Goal: Task Accomplishment & Management: Complete application form

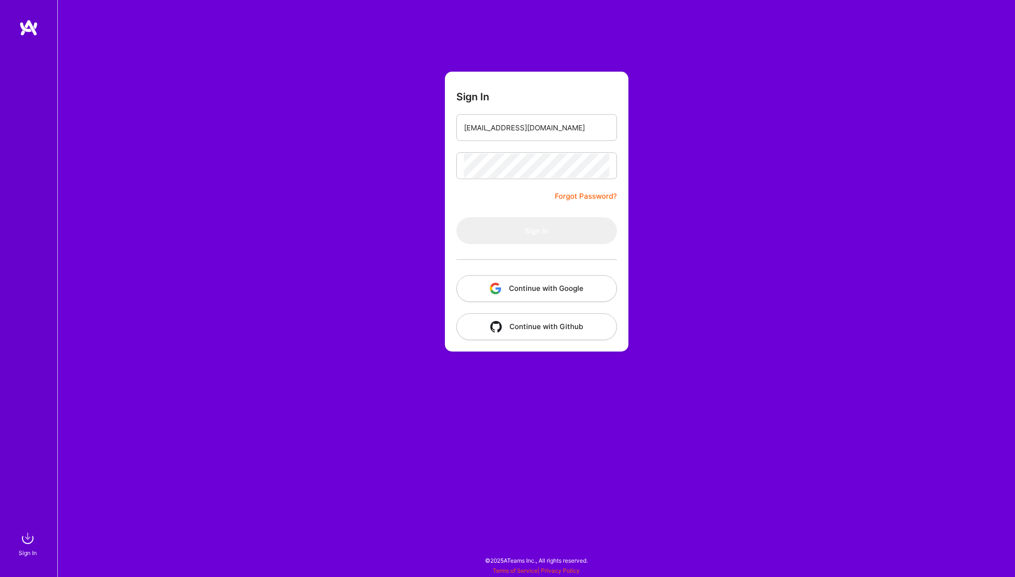
click at [557, 288] on button "Continue with Google" at bounding box center [537, 288] width 161 height 27
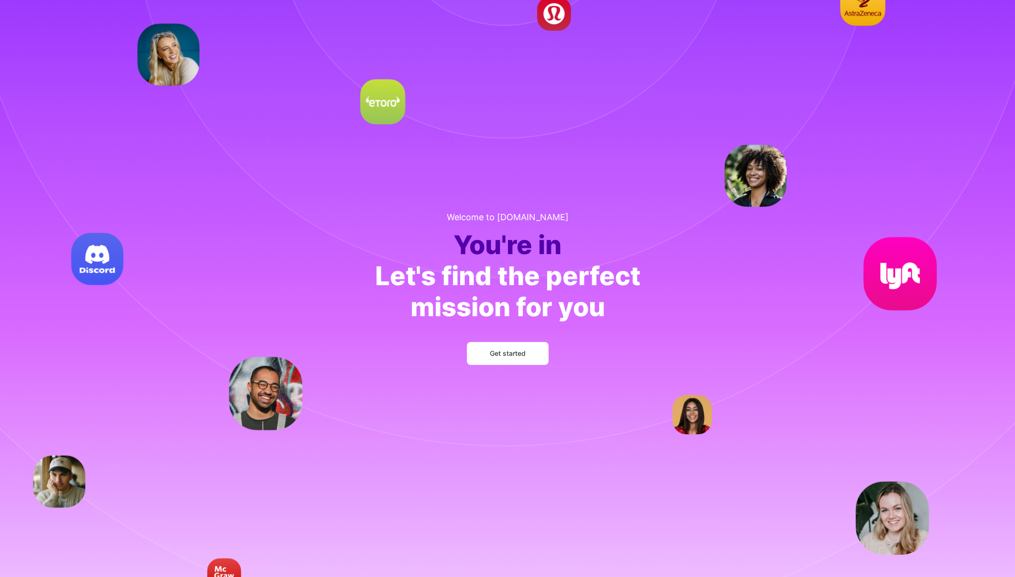
click at [529, 354] on button "Get started" at bounding box center [508, 353] width 82 height 23
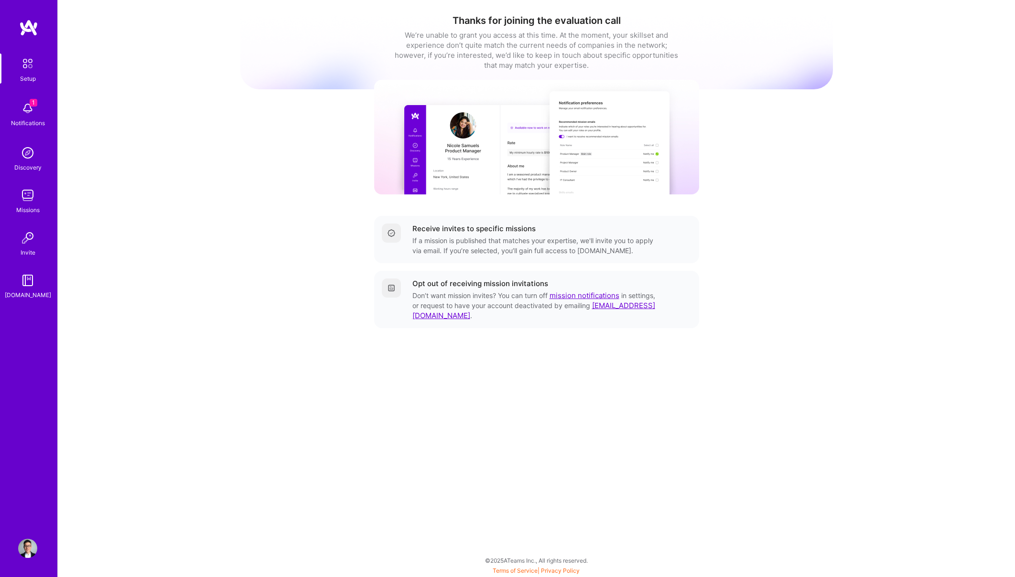
click at [31, 107] on img at bounding box center [27, 108] width 19 height 19
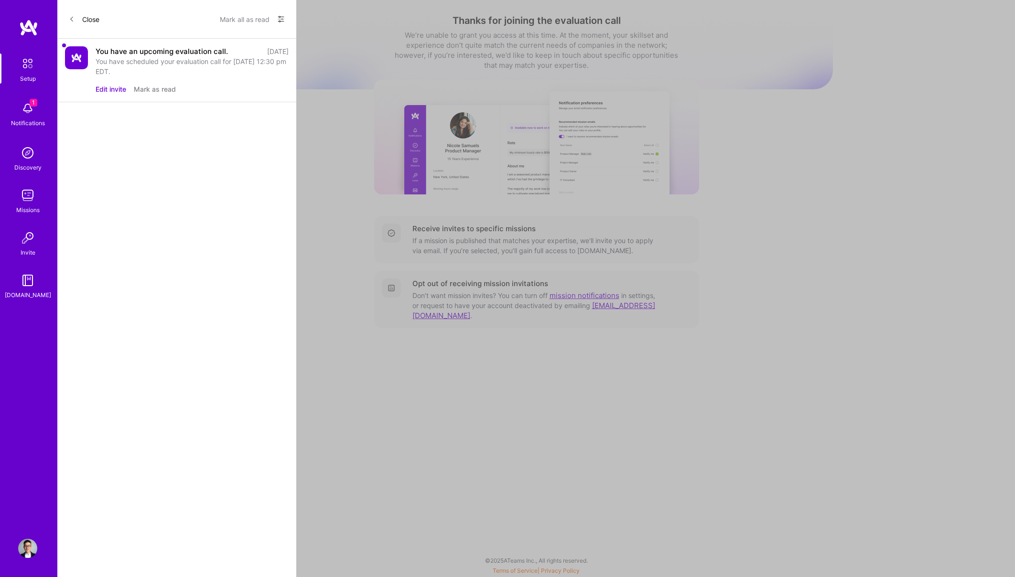
click at [150, 56] on div "You have scheduled your evaluation call for [DATE] 12:30 pm EDT." at bounding box center [192, 66] width 193 height 20
click at [154, 85] on button "Mark as read" at bounding box center [155, 89] width 42 height 10
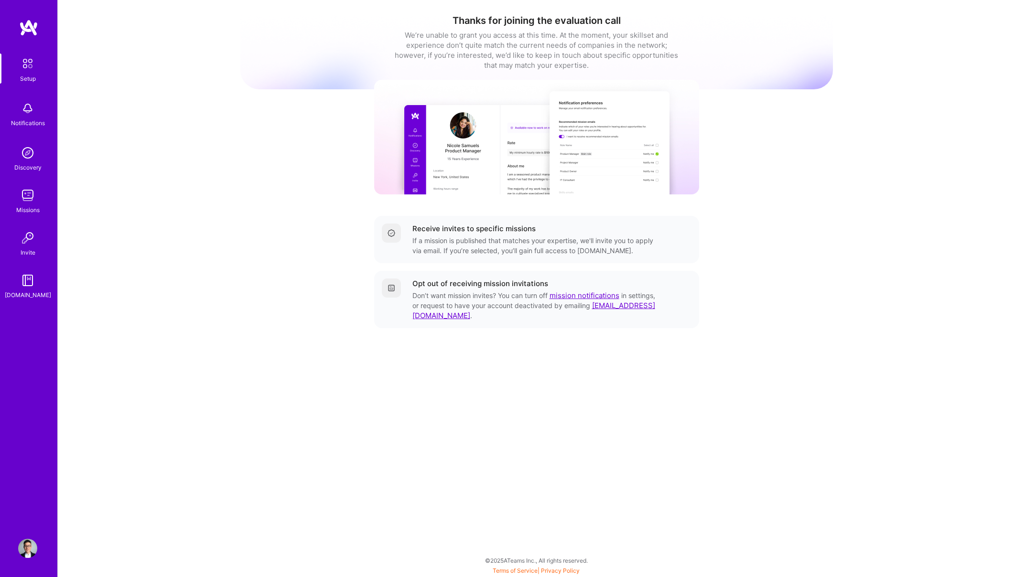
click at [29, 72] on img at bounding box center [28, 64] width 20 height 20
click at [24, 33] on img at bounding box center [28, 27] width 19 height 17
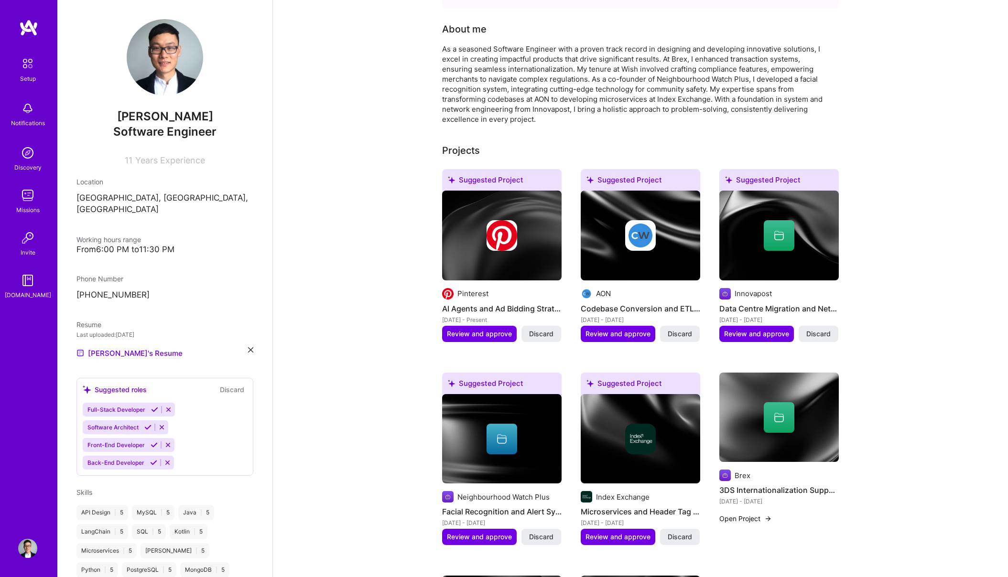
scroll to position [252, 0]
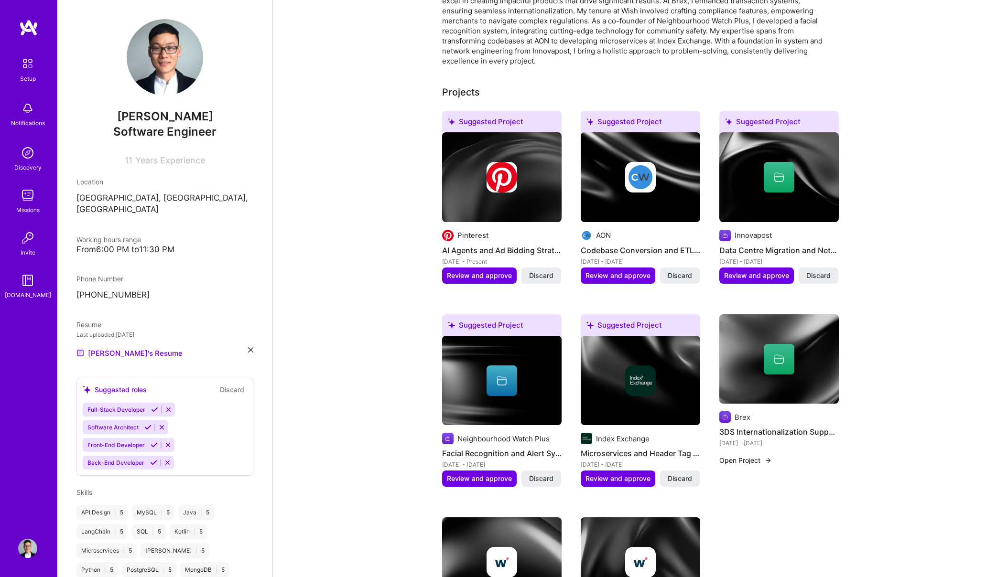
click at [31, 70] on img at bounding box center [28, 64] width 20 height 20
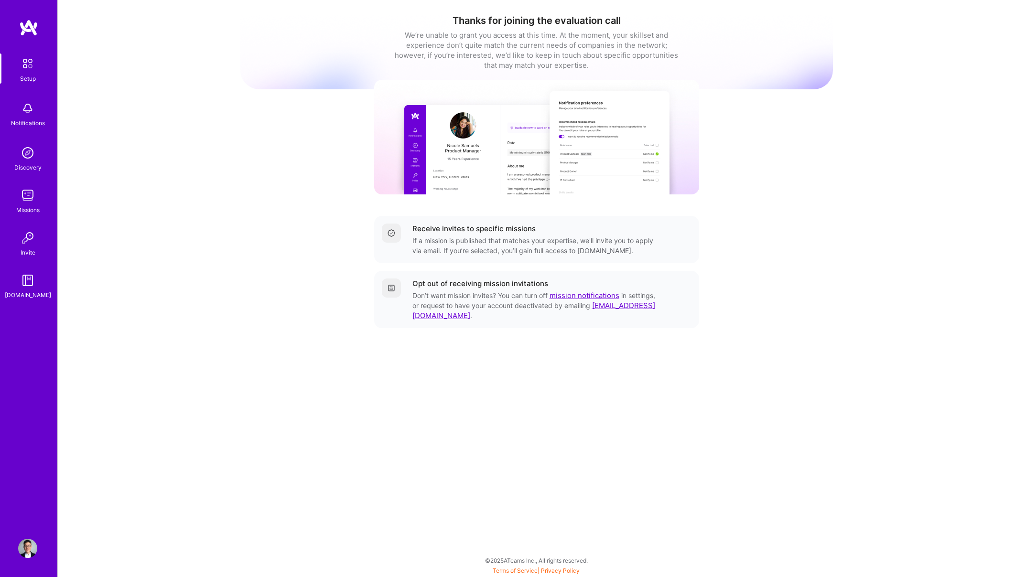
click at [31, 109] on img at bounding box center [27, 108] width 19 height 19
click at [39, 152] on link "Discovery" at bounding box center [27, 157] width 59 height 29
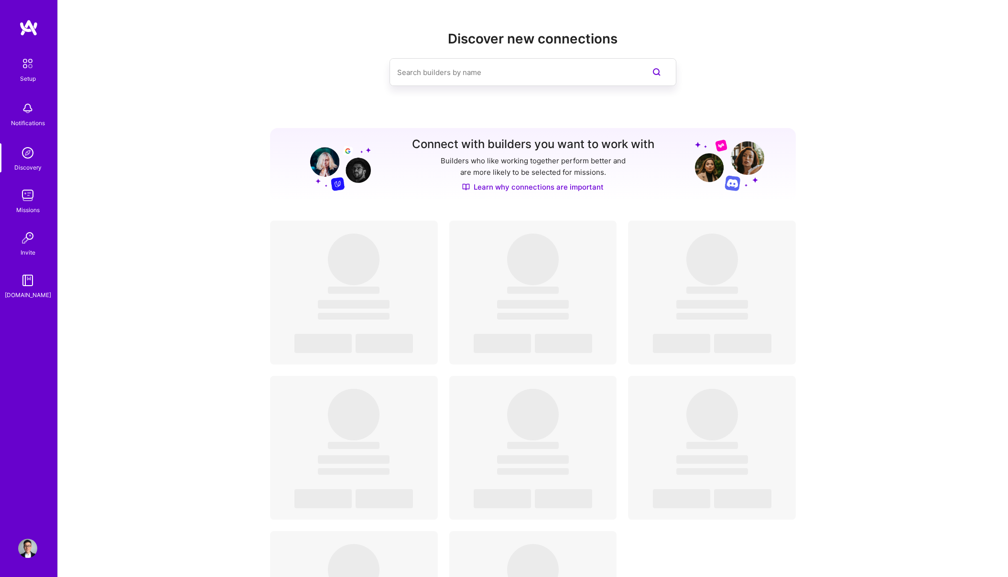
click at [32, 200] on img at bounding box center [27, 195] width 19 height 19
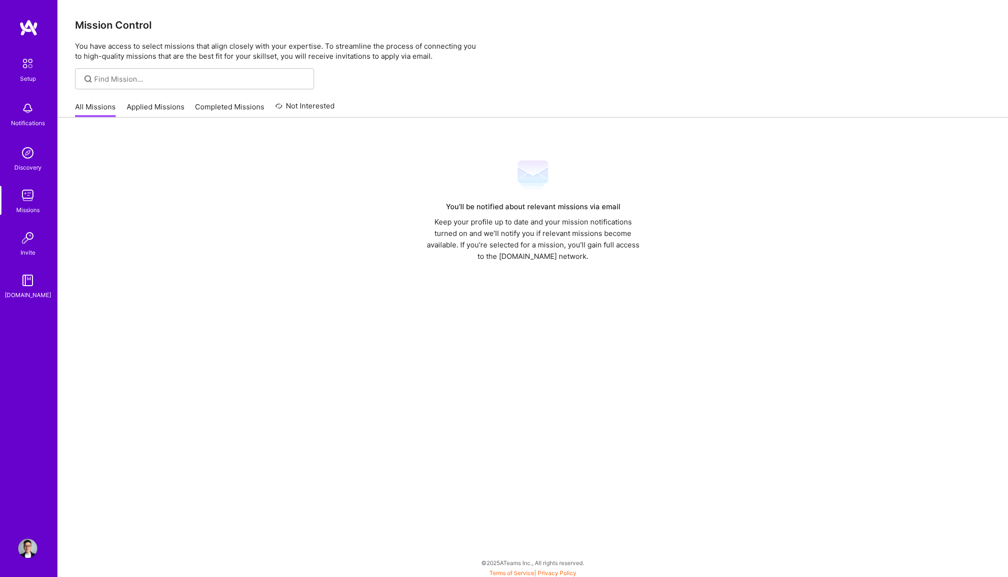
click at [29, 246] on img at bounding box center [27, 237] width 19 height 19
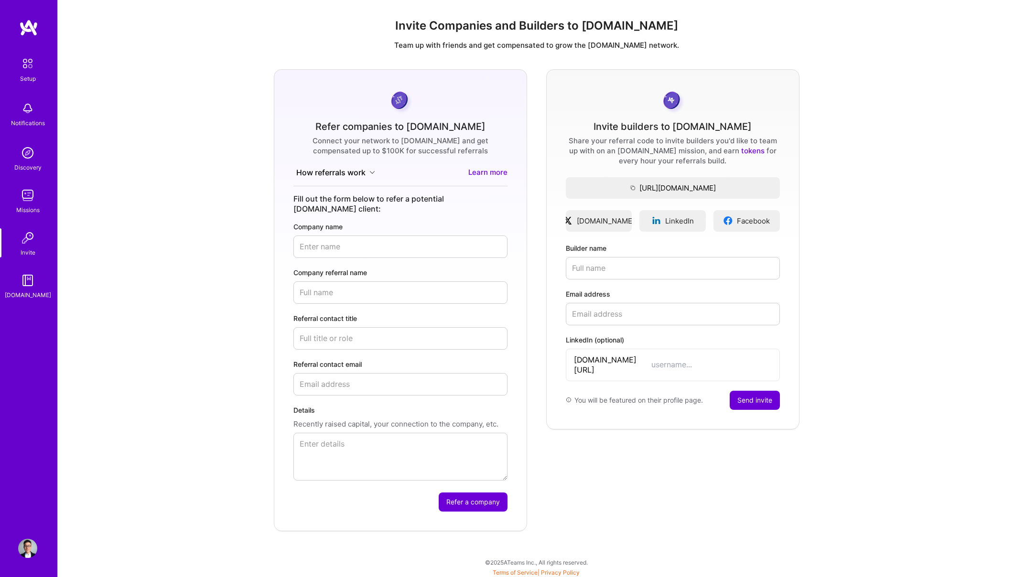
click at [29, 283] on img at bounding box center [27, 280] width 19 height 19
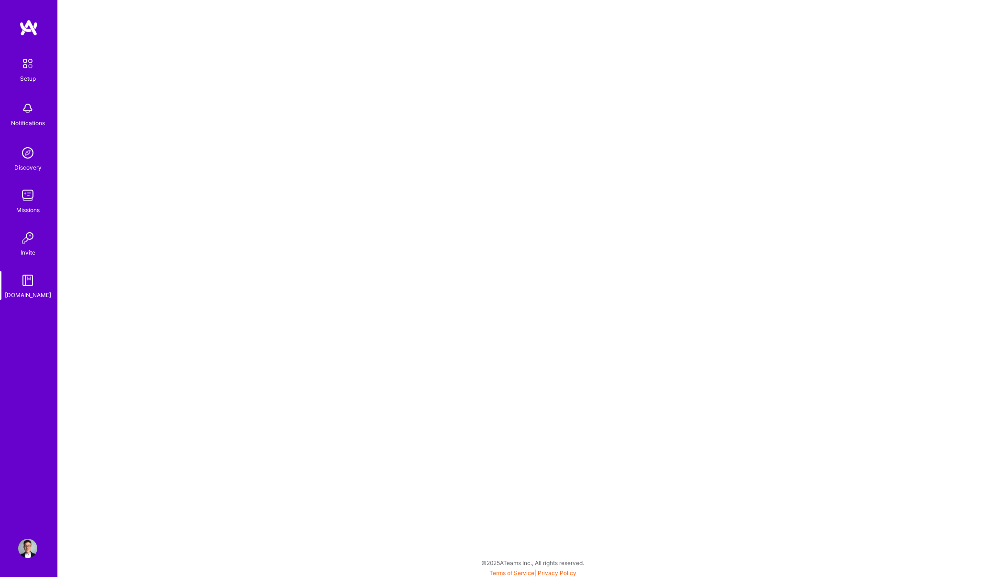
click at [30, 72] on img at bounding box center [28, 64] width 20 height 20
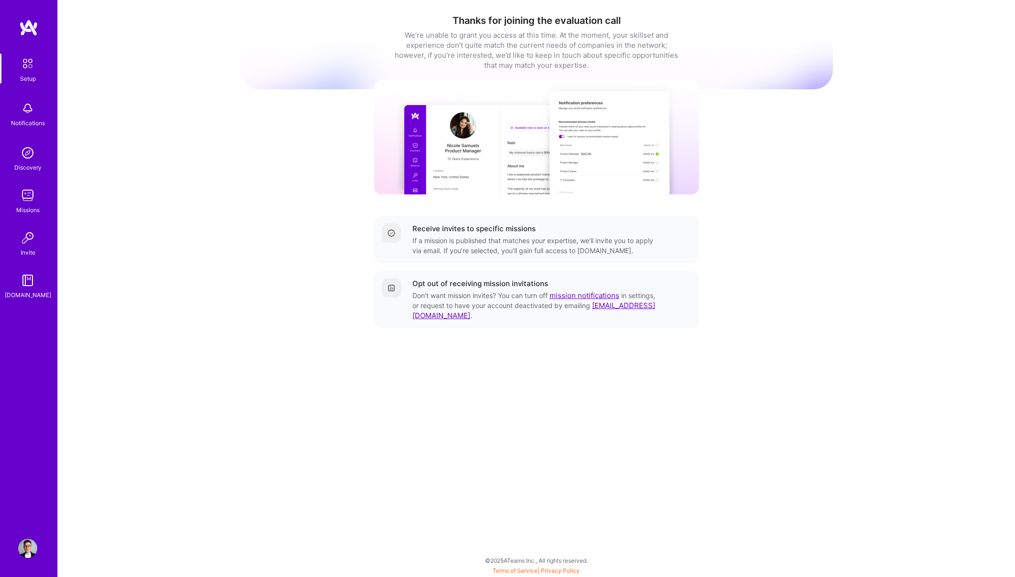
click at [29, 33] on img at bounding box center [28, 27] width 19 height 17
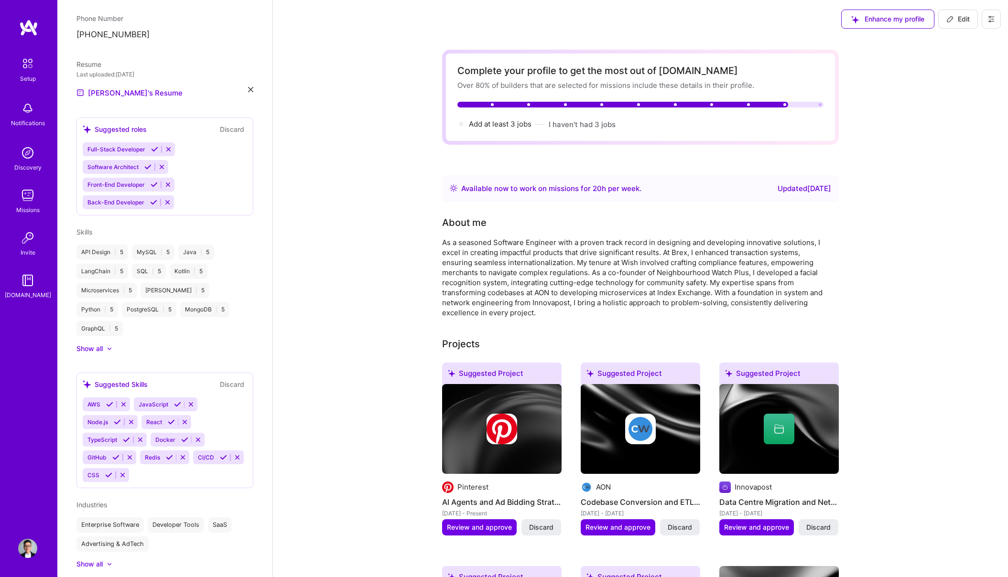
scroll to position [317, 0]
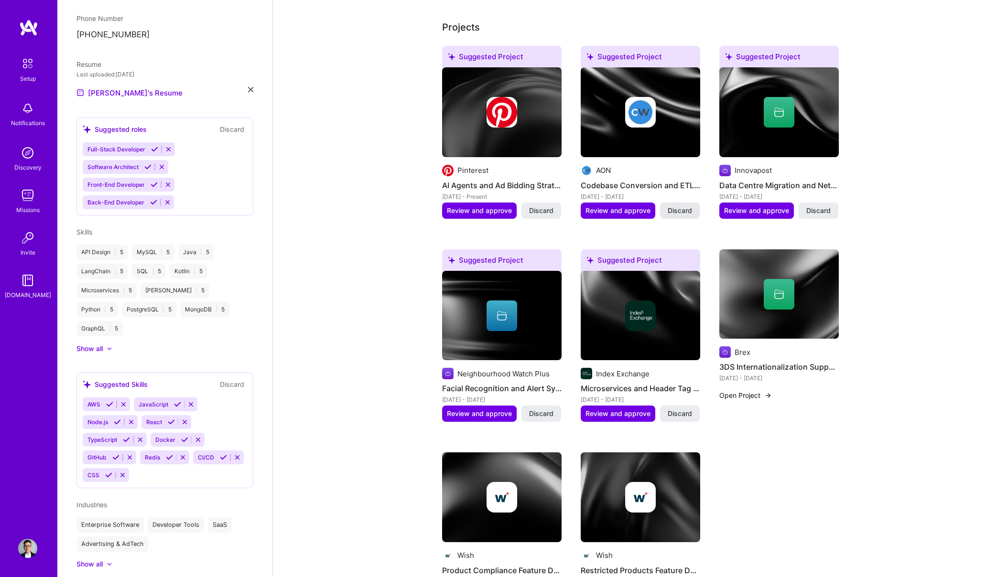
click at [687, 210] on span "Discard" at bounding box center [680, 211] width 24 height 10
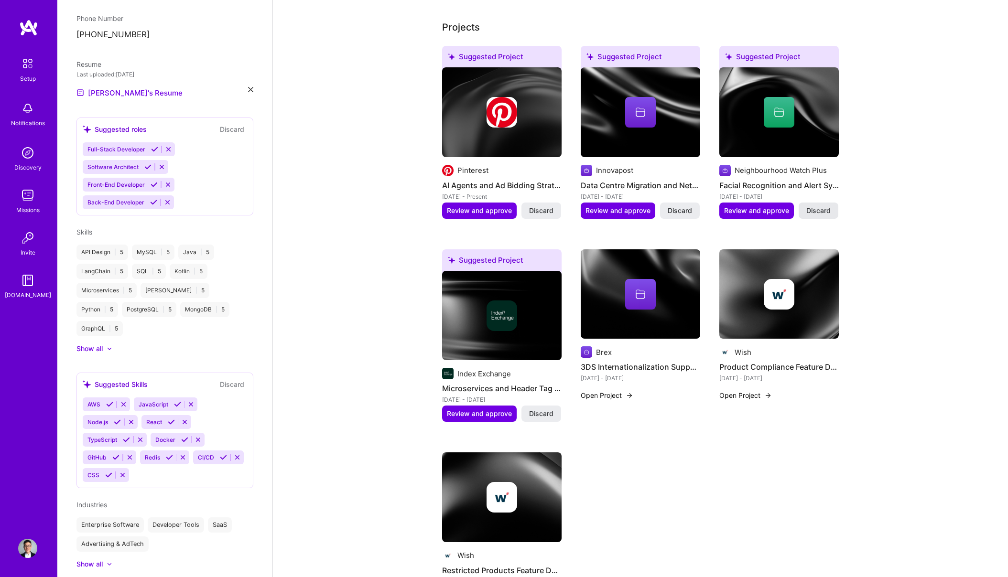
click at [817, 207] on span "Discard" at bounding box center [818, 211] width 24 height 10
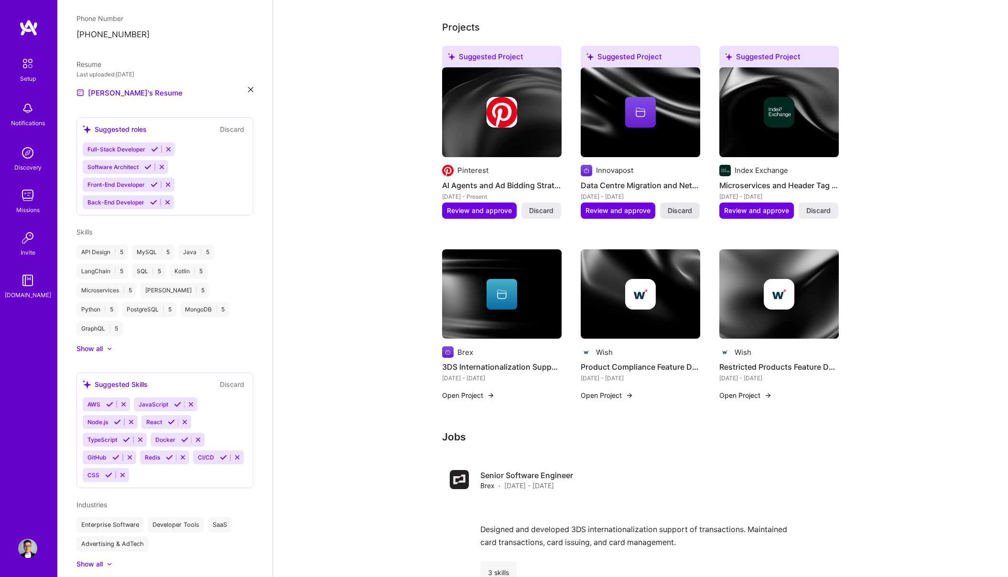
click at [677, 213] on span "Discard" at bounding box center [680, 211] width 24 height 10
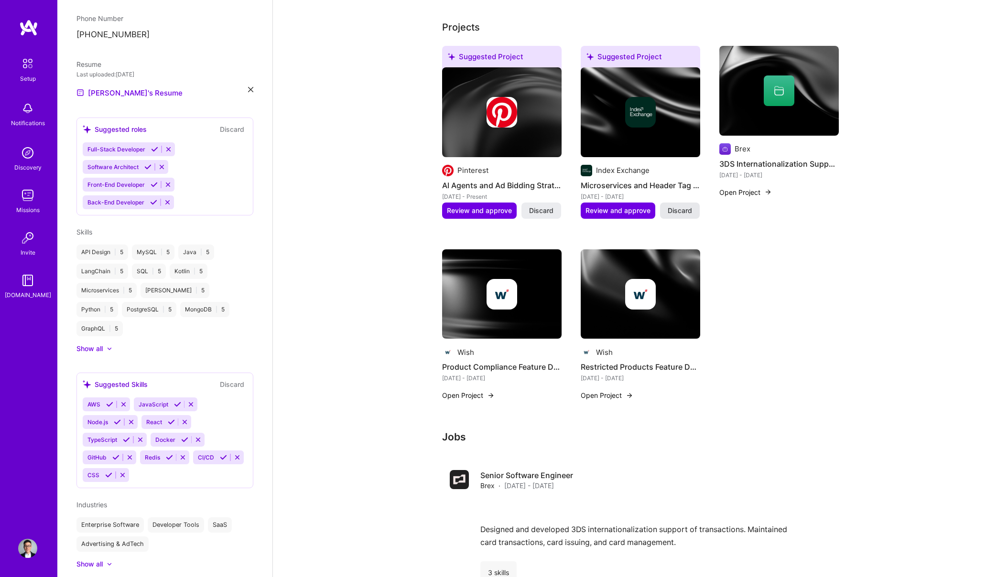
click at [684, 211] on span "Discard" at bounding box center [680, 211] width 24 height 10
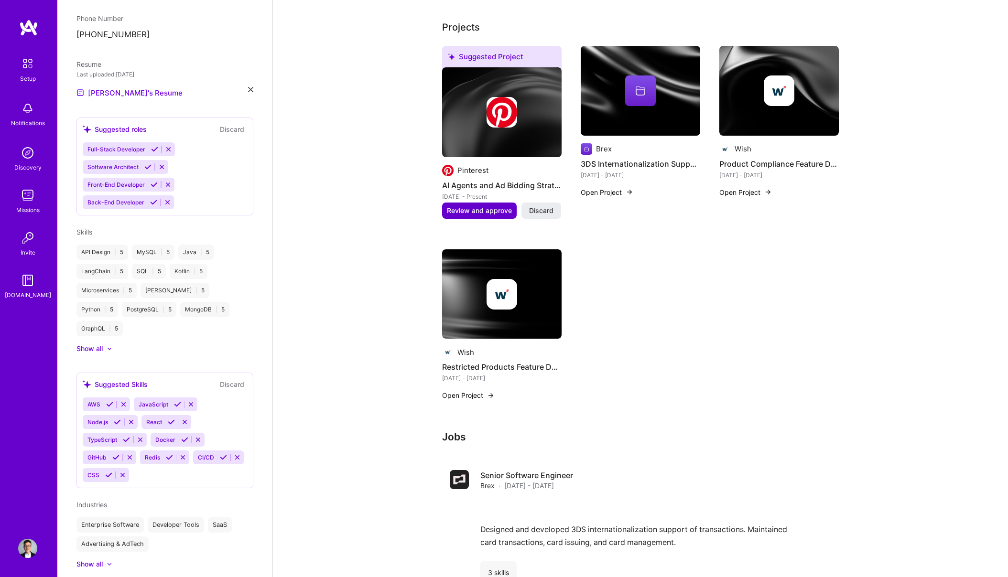
click at [479, 211] on span "Review and approve" at bounding box center [479, 211] width 65 height 10
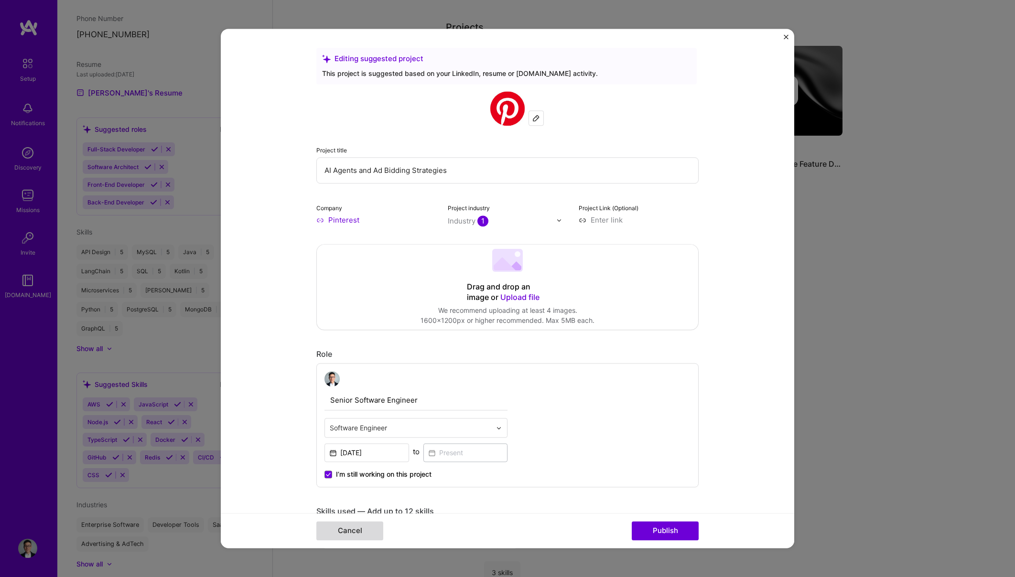
click at [369, 530] on button "Cancel" at bounding box center [349, 531] width 67 height 19
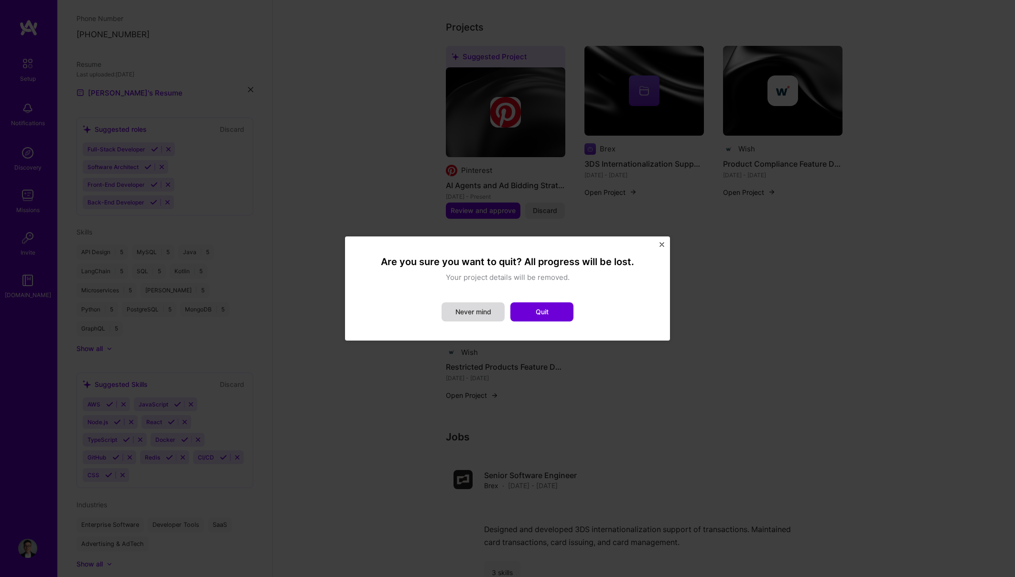
click at [478, 314] on button "Never mind" at bounding box center [473, 312] width 63 height 19
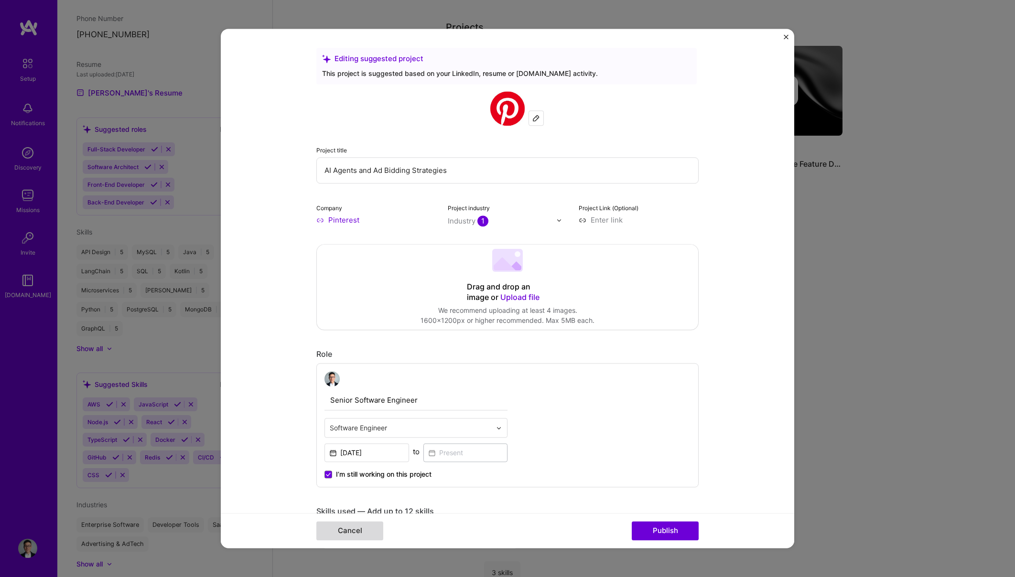
click at [354, 531] on button "Cancel" at bounding box center [349, 531] width 67 height 19
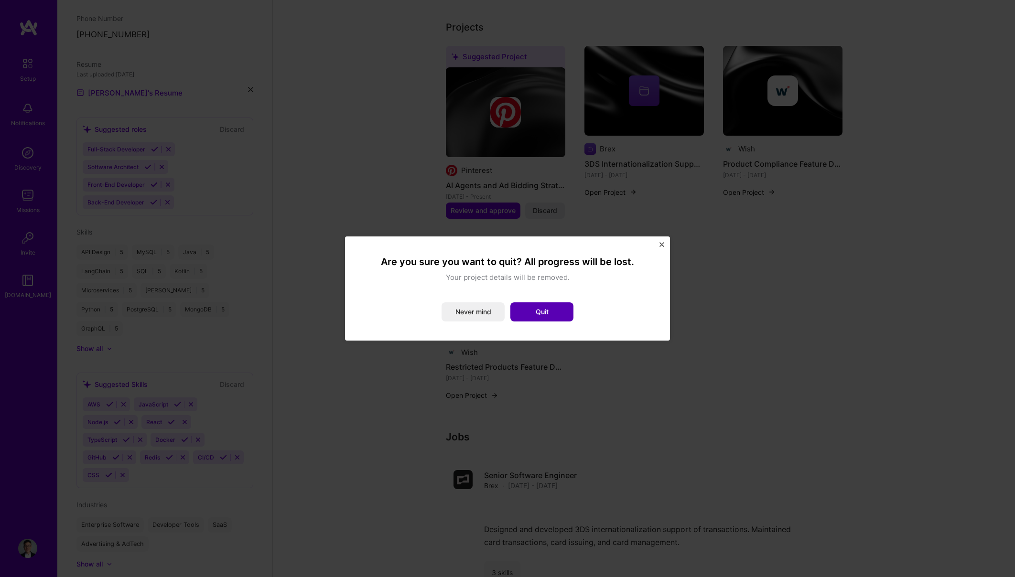
click at [555, 313] on button "Quit" at bounding box center [542, 312] width 63 height 19
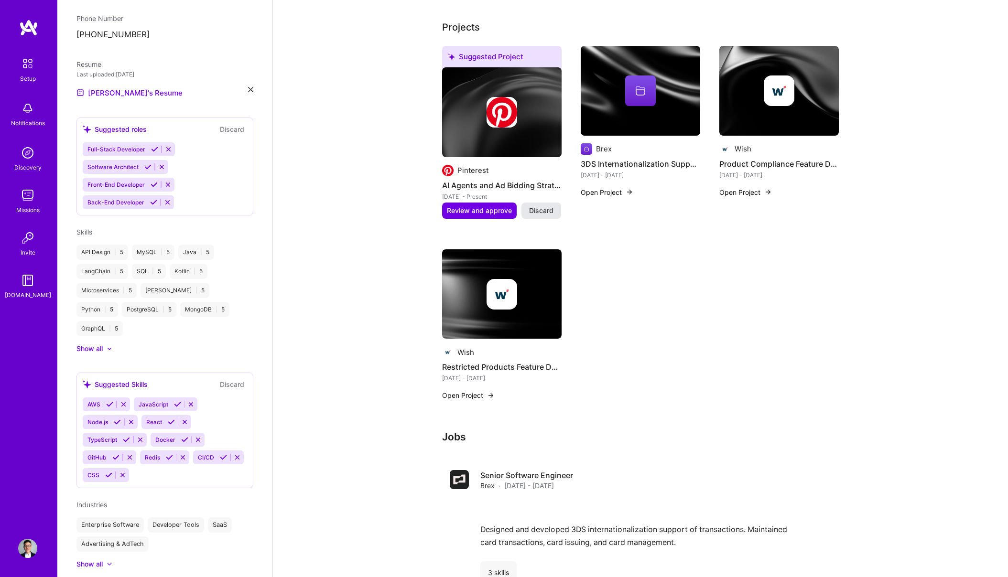
click at [545, 210] on span "Discard" at bounding box center [541, 211] width 24 height 10
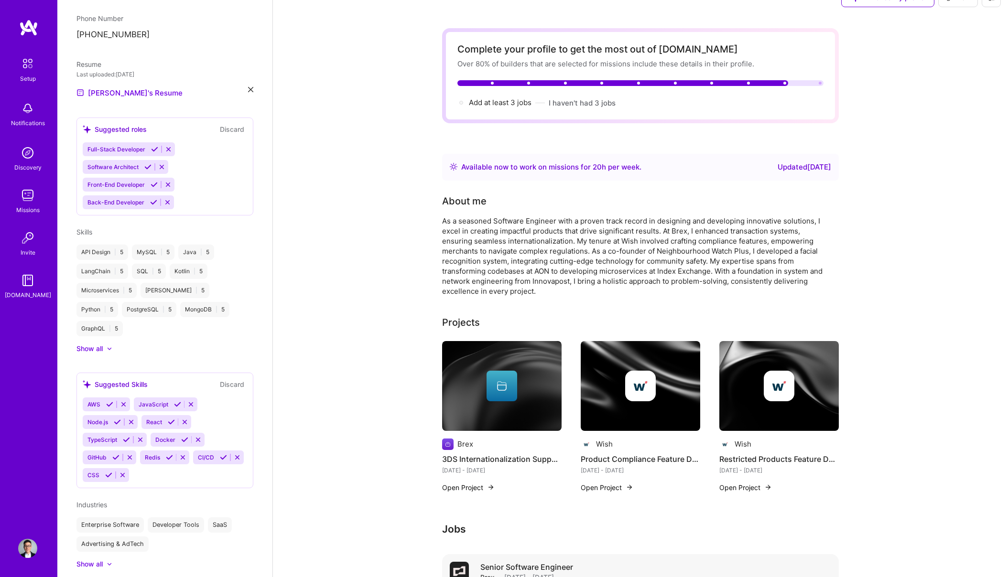
scroll to position [0, 0]
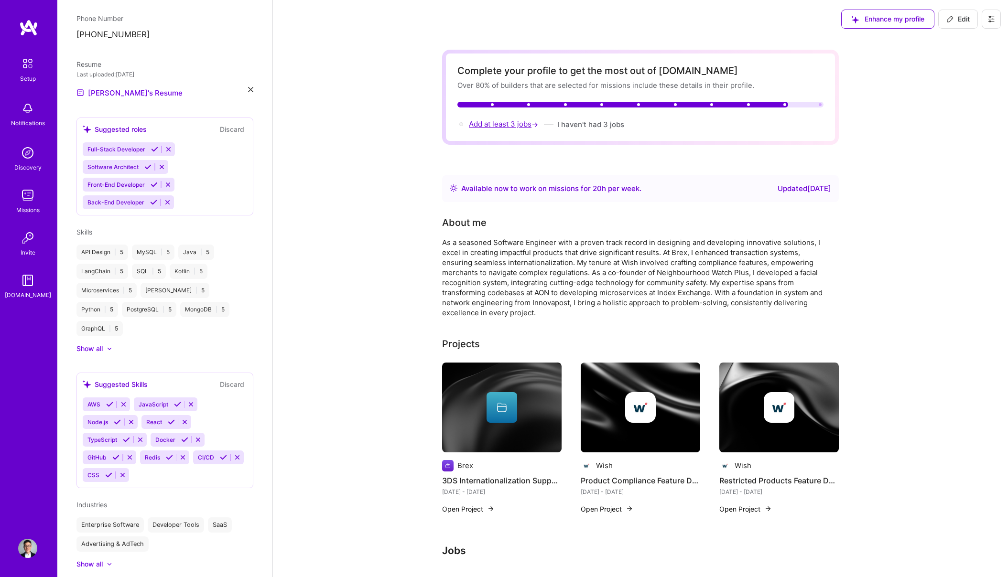
click at [512, 124] on span "Add at least 3 jobs →" at bounding box center [504, 124] width 71 height 9
select select "CA"
select select "Right Now"
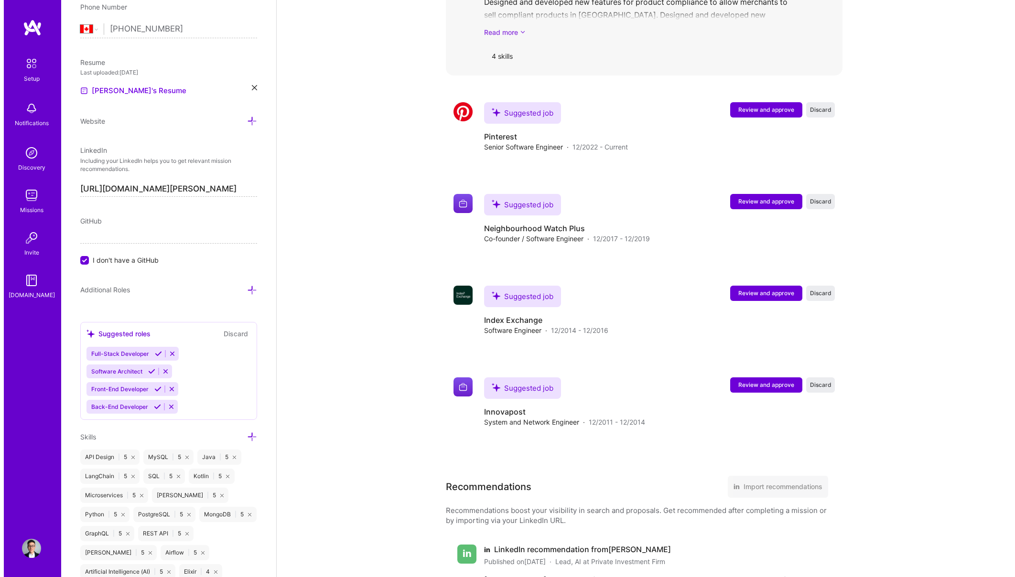
scroll to position [1249, 0]
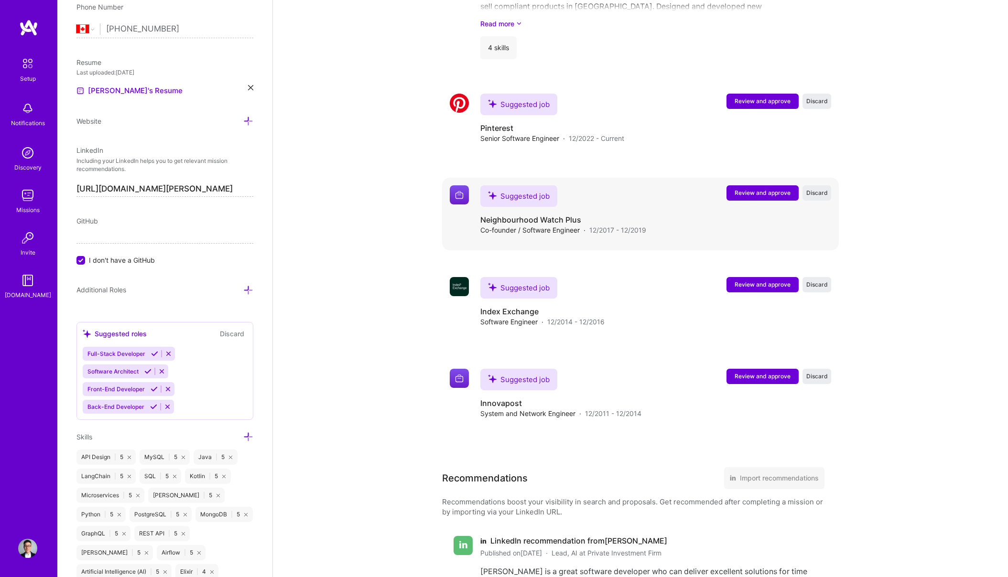
click at [751, 196] on span "Review and approve" at bounding box center [763, 193] width 56 height 8
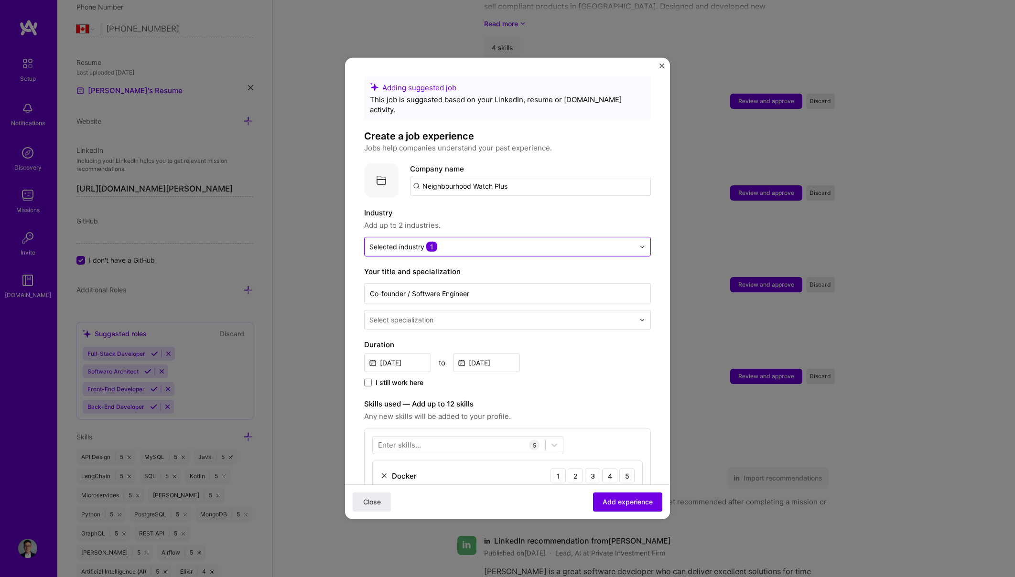
click at [482, 242] on input "text" at bounding box center [502, 247] width 265 height 10
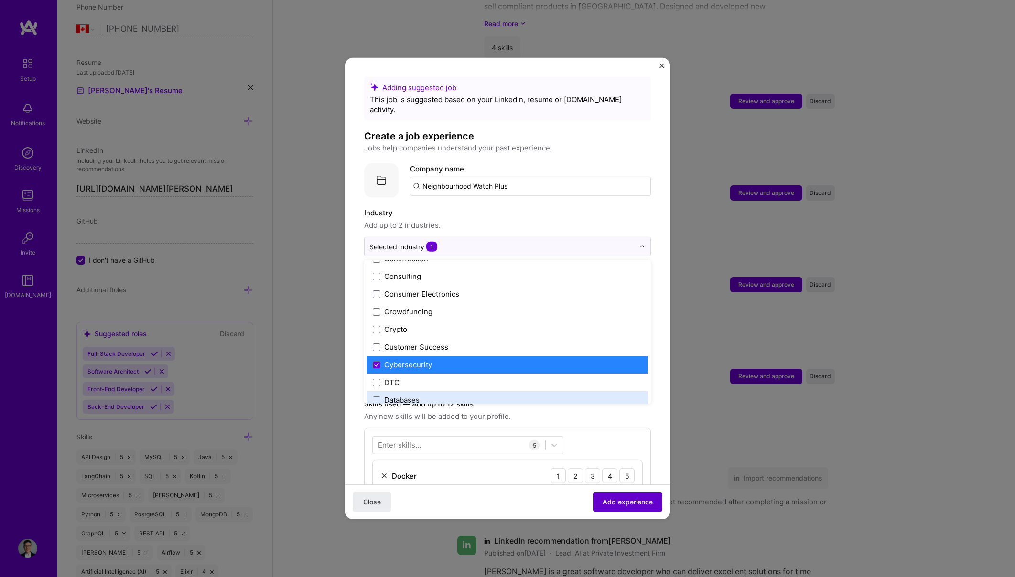
click at [631, 507] on span "Add experience" at bounding box center [628, 503] width 50 height 10
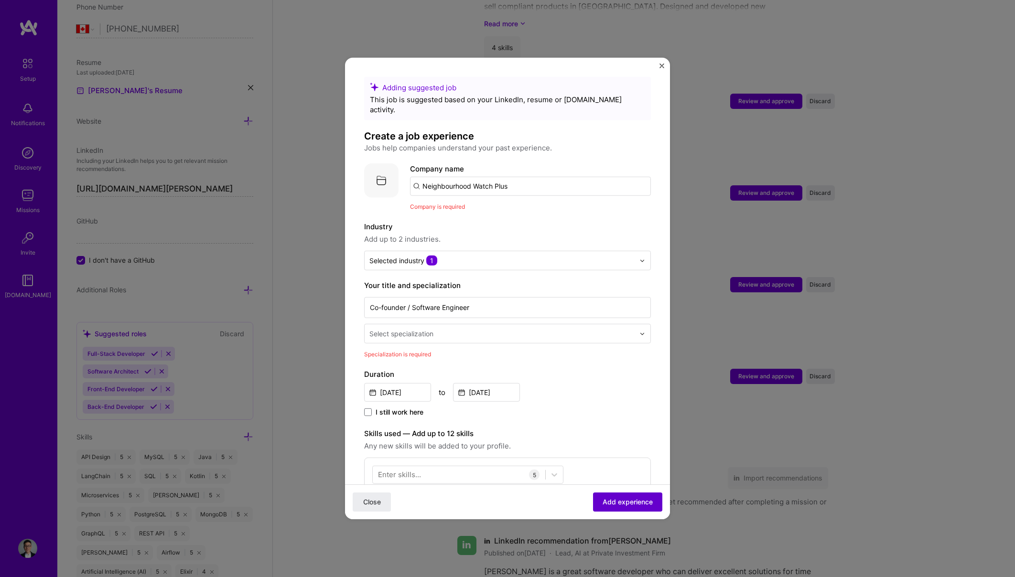
scroll to position [96, 0]
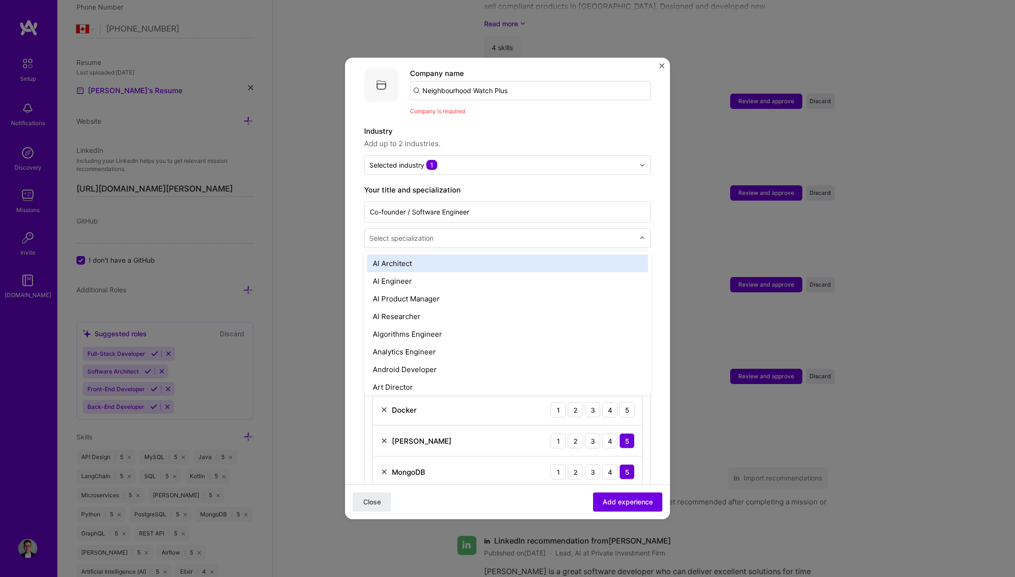
click at [467, 234] on div "Select specialization" at bounding box center [502, 238] width 275 height 19
click at [457, 255] on div "AI Architect" at bounding box center [507, 264] width 281 height 18
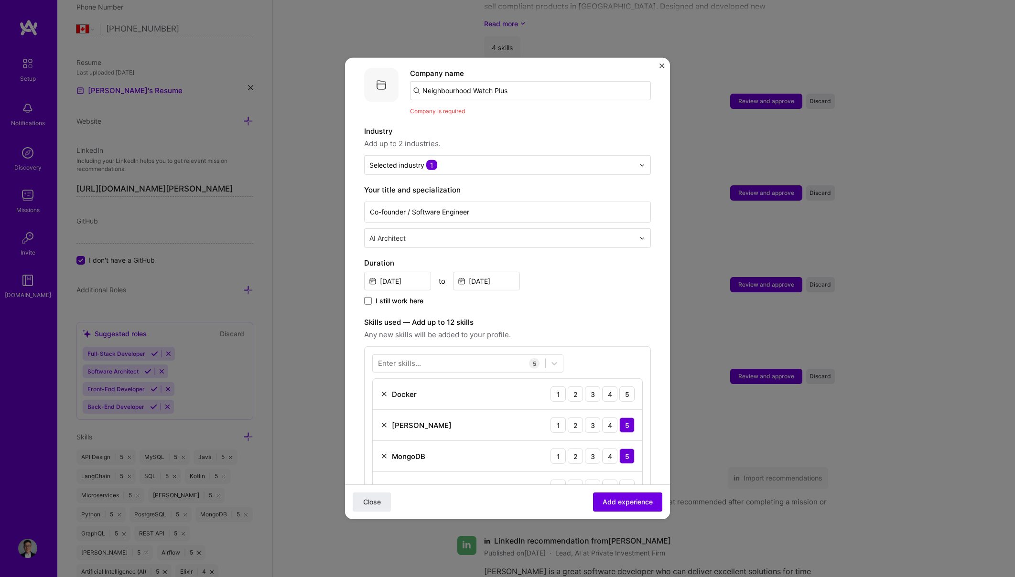
click at [455, 233] on input "text" at bounding box center [503, 238] width 267 height 10
type input "f"
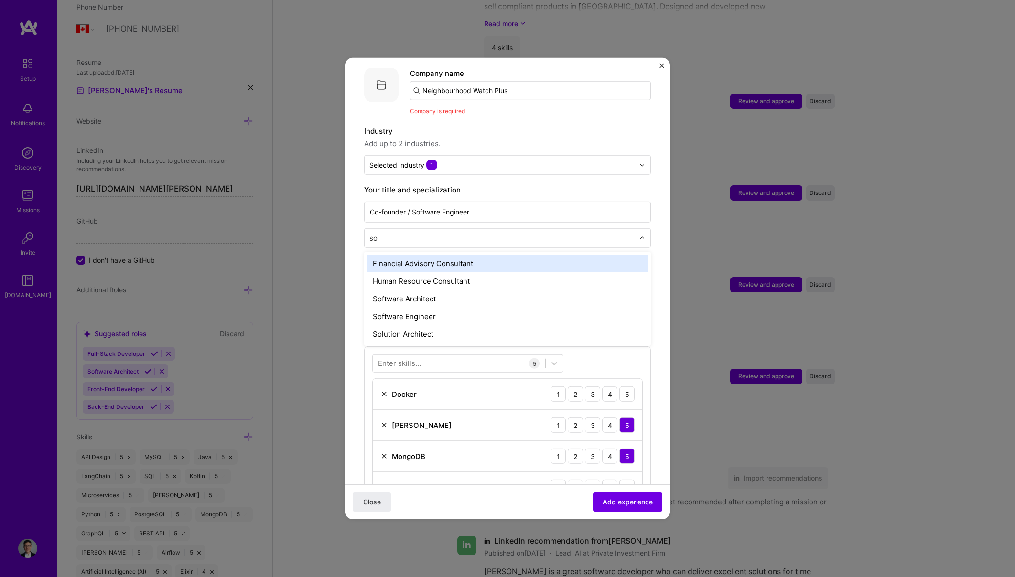
type input "sof"
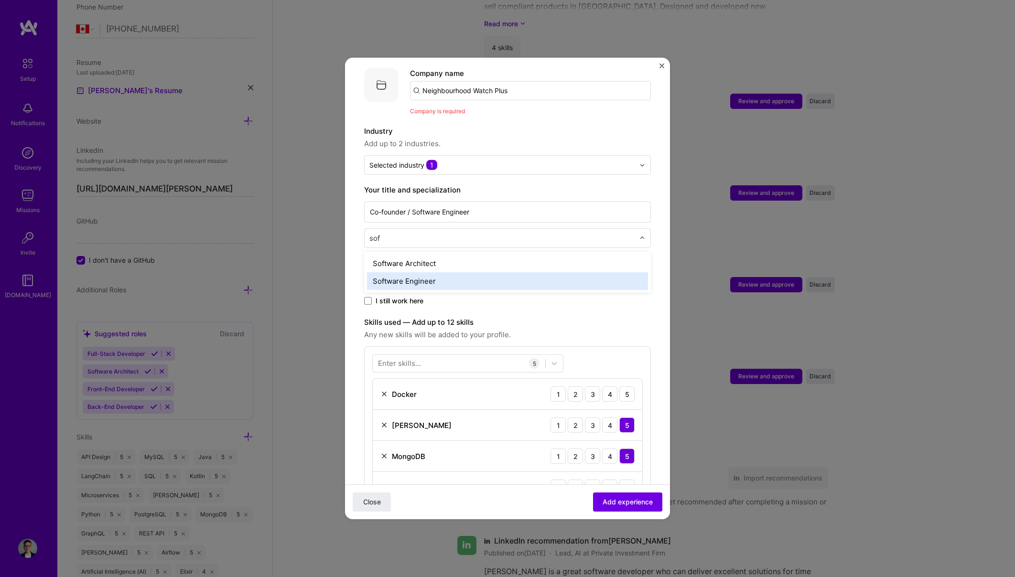
click at [452, 272] on div "Software Engineer" at bounding box center [507, 281] width 281 height 18
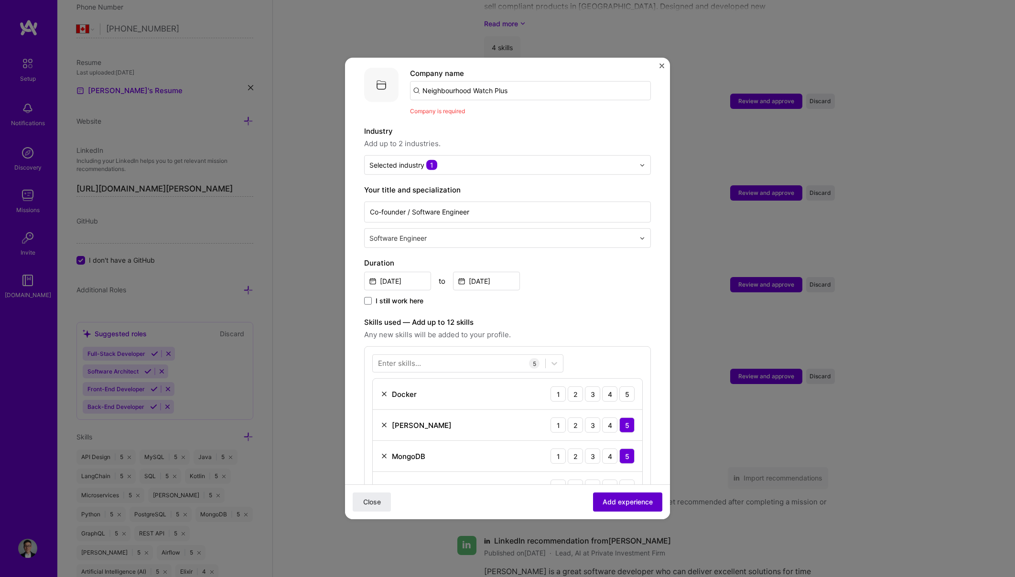
click at [630, 503] on span "Add experience" at bounding box center [628, 503] width 50 height 10
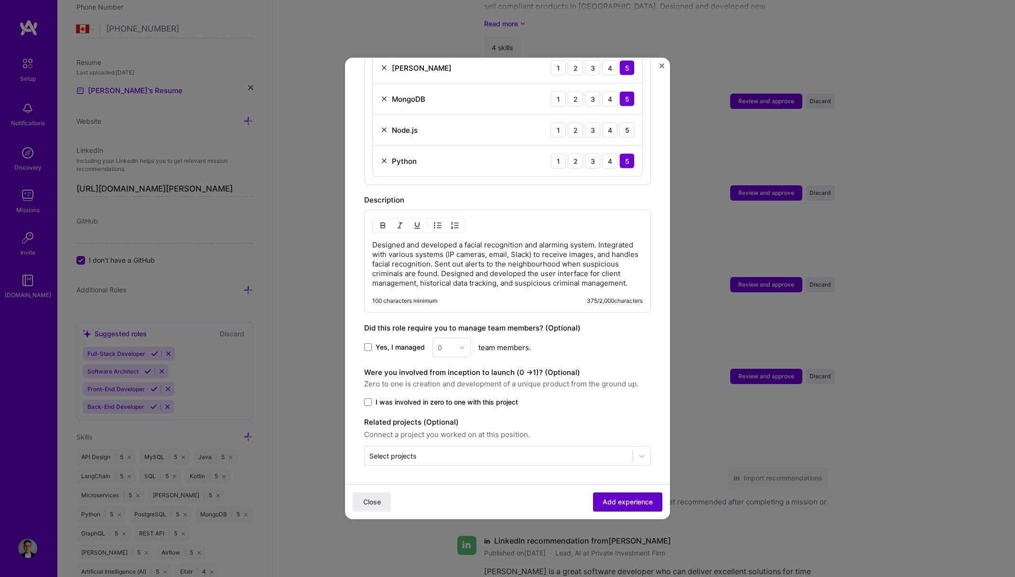
click at [624, 500] on span "Add experience" at bounding box center [628, 503] width 50 height 10
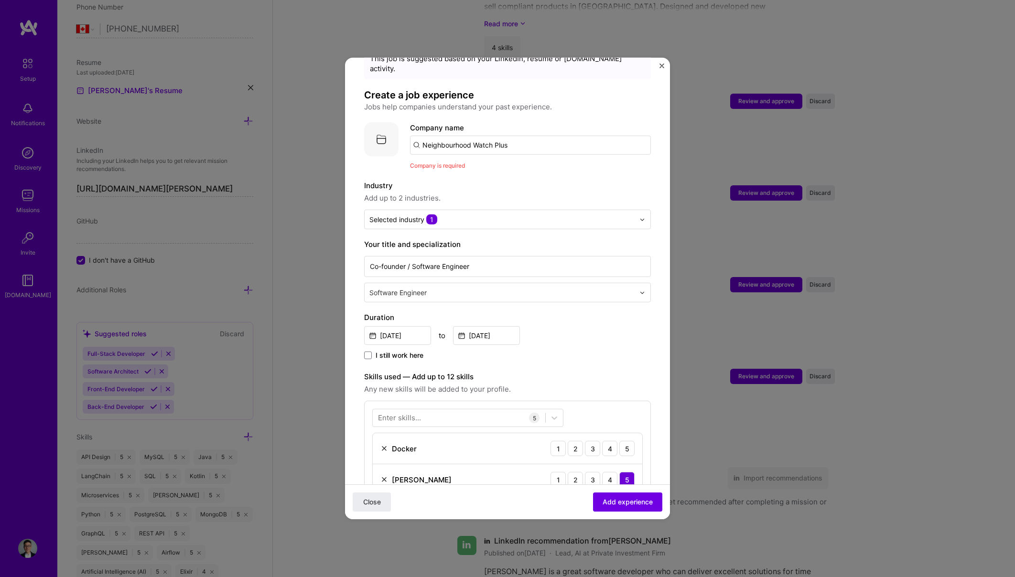
scroll to position [0, 0]
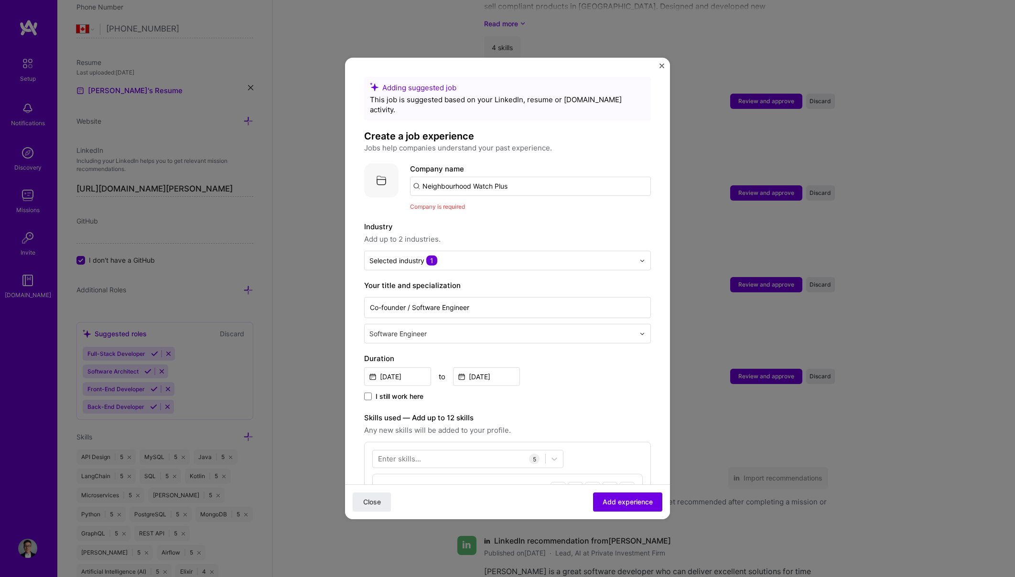
click at [509, 177] on input "Neighbourhood Watch Plus" at bounding box center [530, 186] width 241 height 19
click at [514, 178] on input "Neighbourhood Watch Plus" at bounding box center [530, 186] width 241 height 19
type input "Neighbourhood Watch"
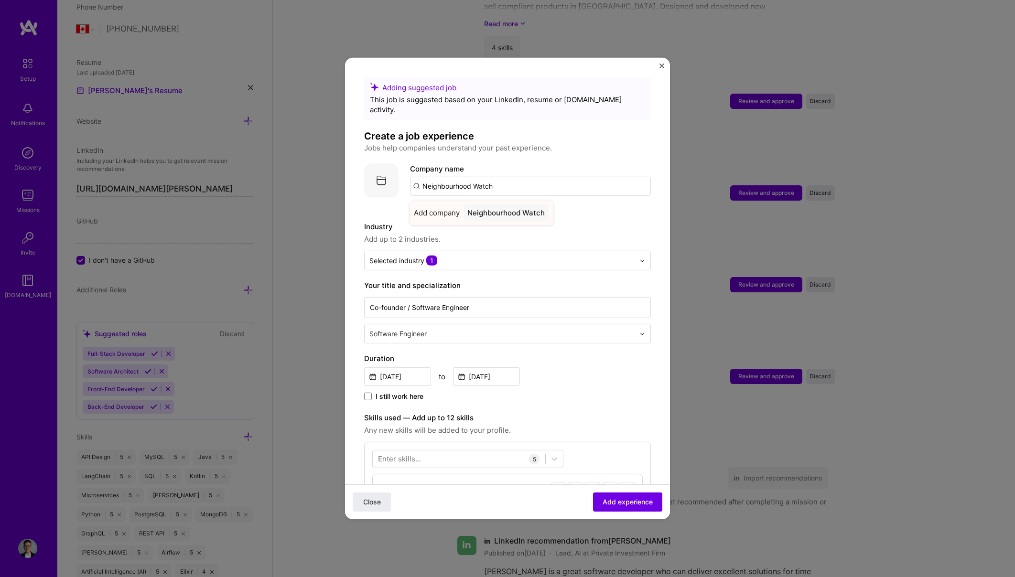
click at [522, 205] on div "Neighbourhood Watch" at bounding box center [506, 213] width 85 height 17
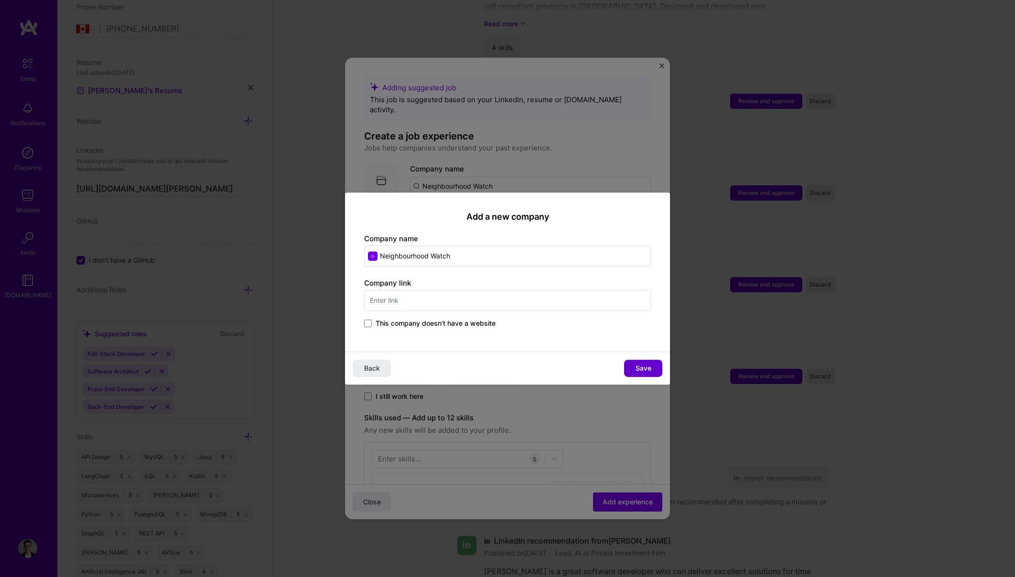
click at [642, 365] on span "Save" at bounding box center [644, 369] width 16 height 10
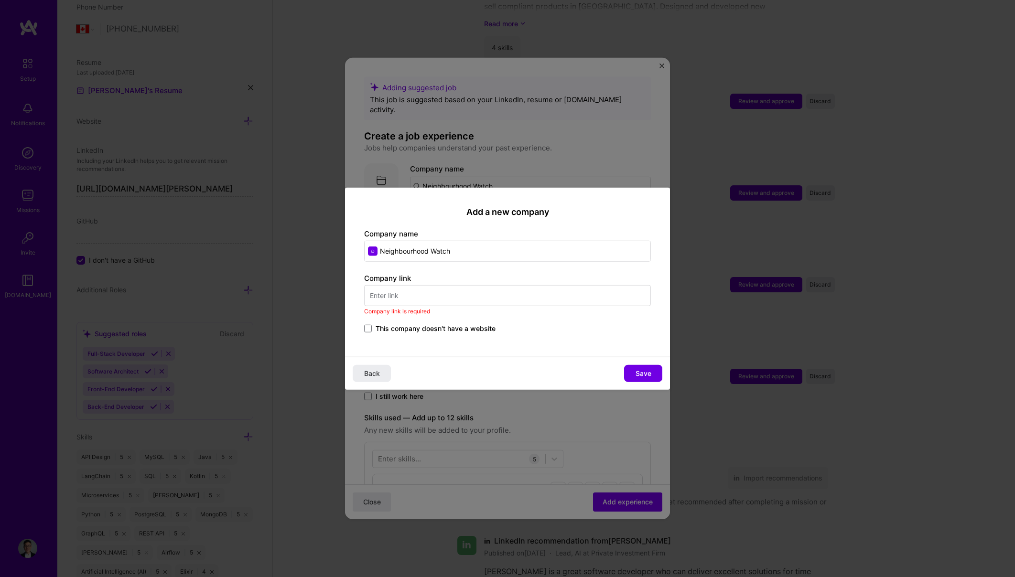
click at [373, 332] on label "This company doesn't have a website" at bounding box center [429, 329] width 131 height 10
click at [0, 0] on input "This company doesn't have a website" at bounding box center [0, 0] width 0 height 0
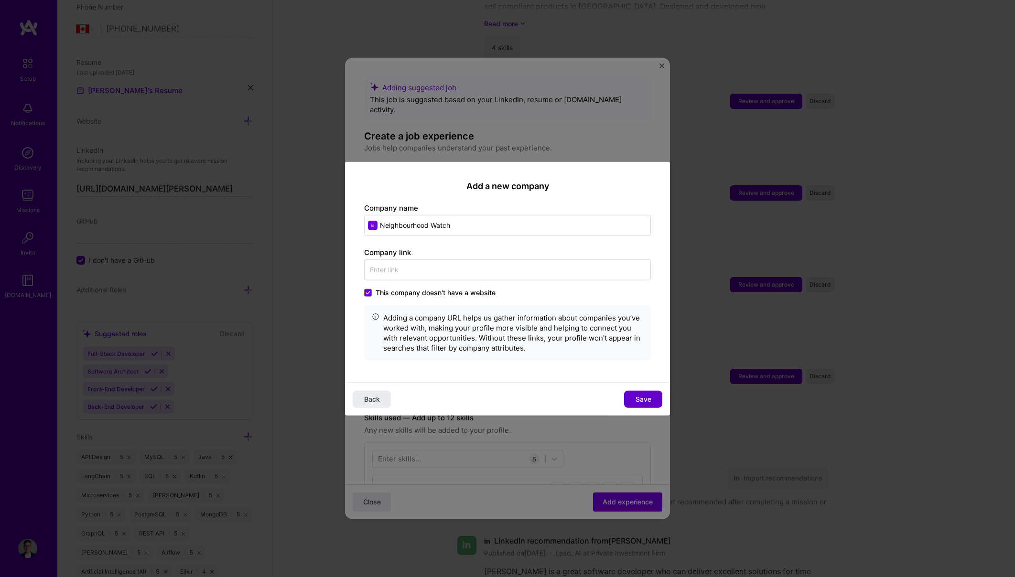
click at [637, 403] on span "Save" at bounding box center [644, 399] width 16 height 10
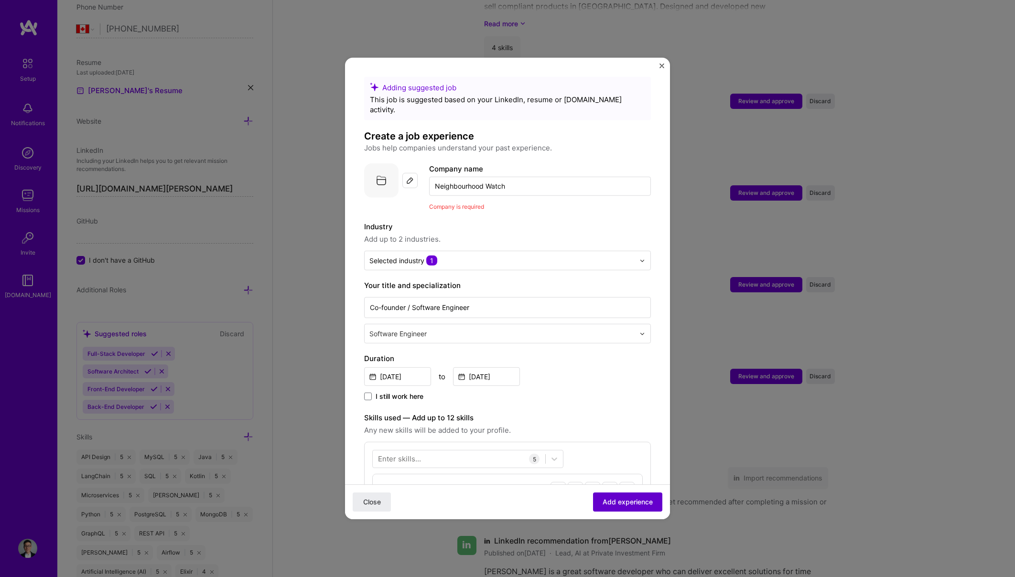
click at [631, 500] on span "Add experience" at bounding box center [628, 503] width 50 height 10
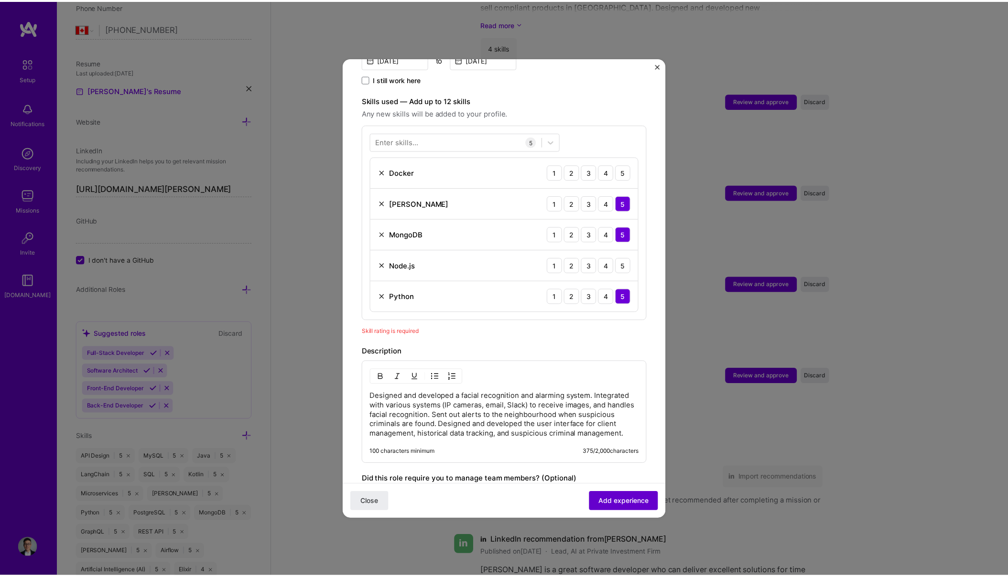
scroll to position [331, 0]
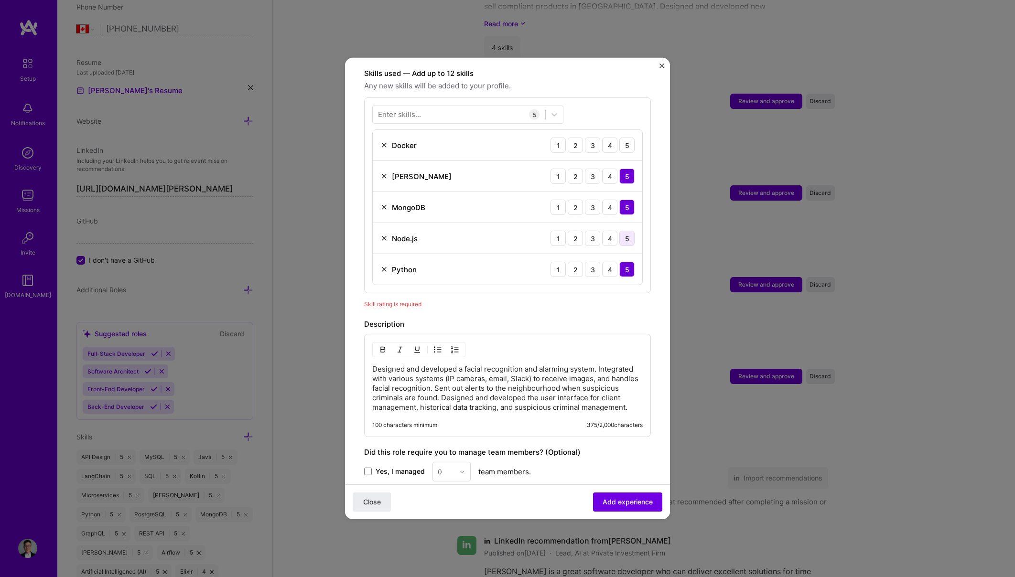
click at [620, 231] on div "5" at bounding box center [627, 238] width 15 height 15
click at [622, 138] on div "5" at bounding box center [627, 145] width 15 height 15
click at [631, 498] on span "Add experience" at bounding box center [628, 503] width 50 height 10
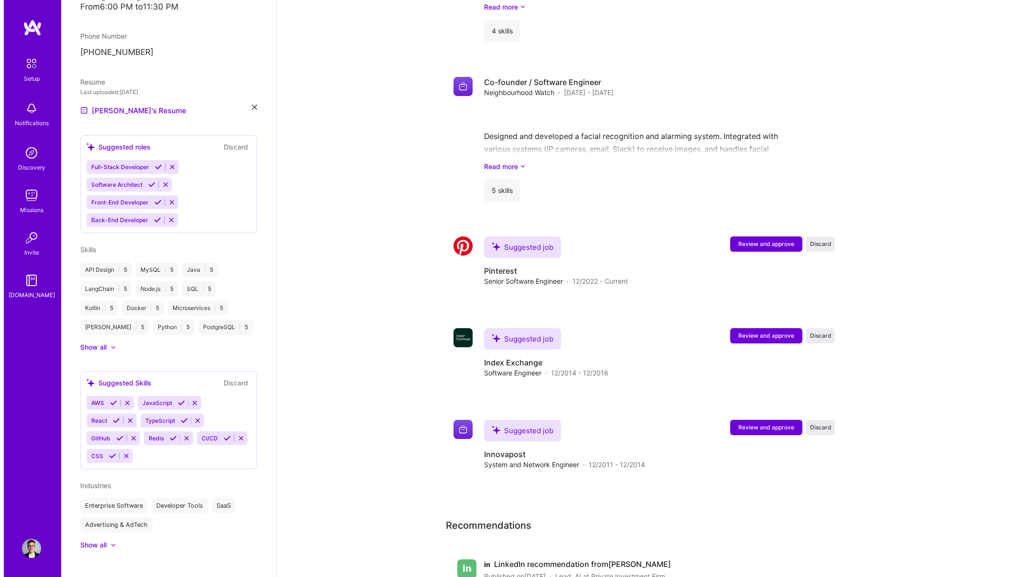
scroll to position [835, 0]
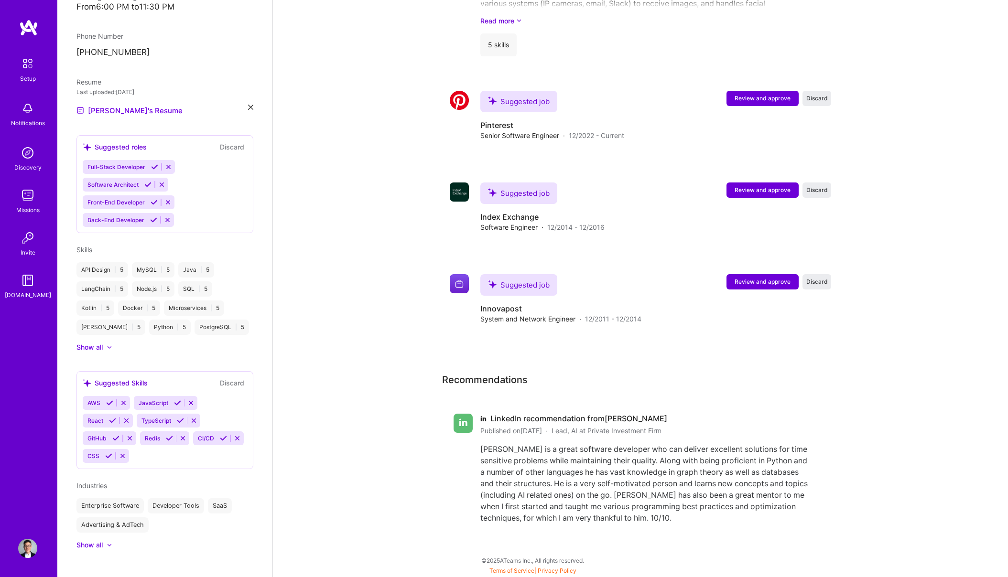
click at [29, 25] on img at bounding box center [28, 27] width 19 height 17
click at [25, 109] on img at bounding box center [27, 108] width 19 height 19
click at [21, 170] on div "Discovery" at bounding box center [27, 168] width 27 height 10
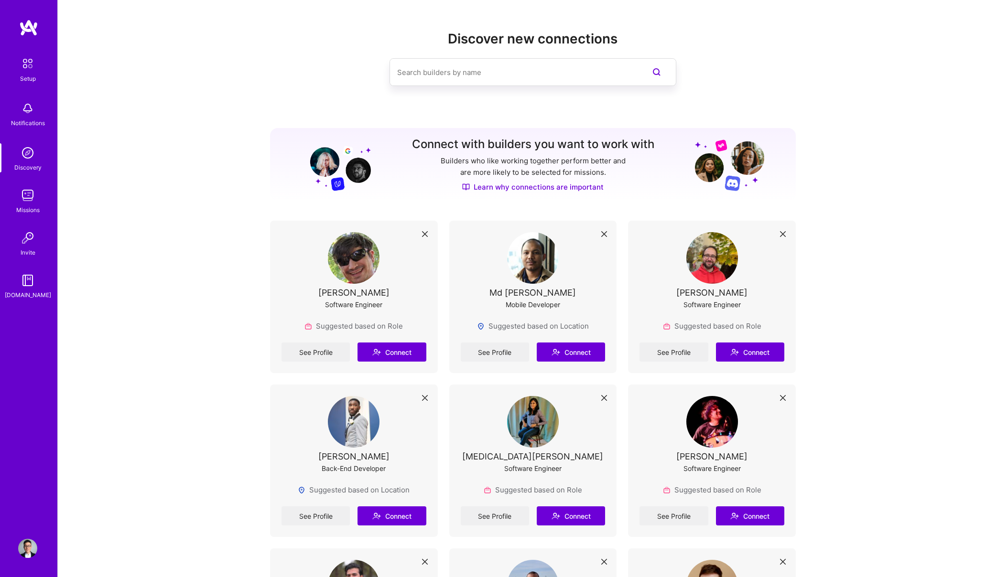
click at [25, 201] on img at bounding box center [27, 195] width 19 height 19
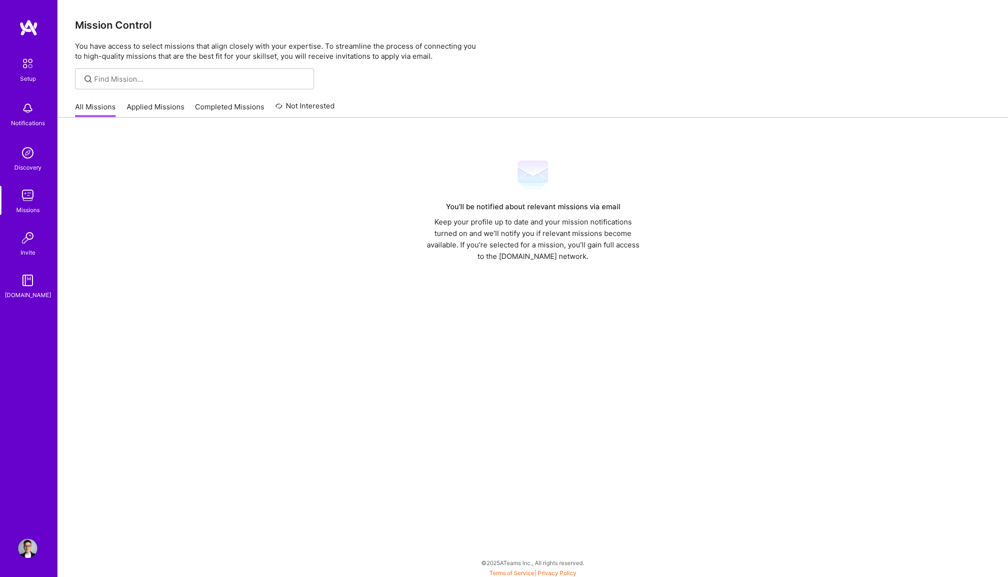
click at [25, 246] on img at bounding box center [27, 237] width 19 height 19
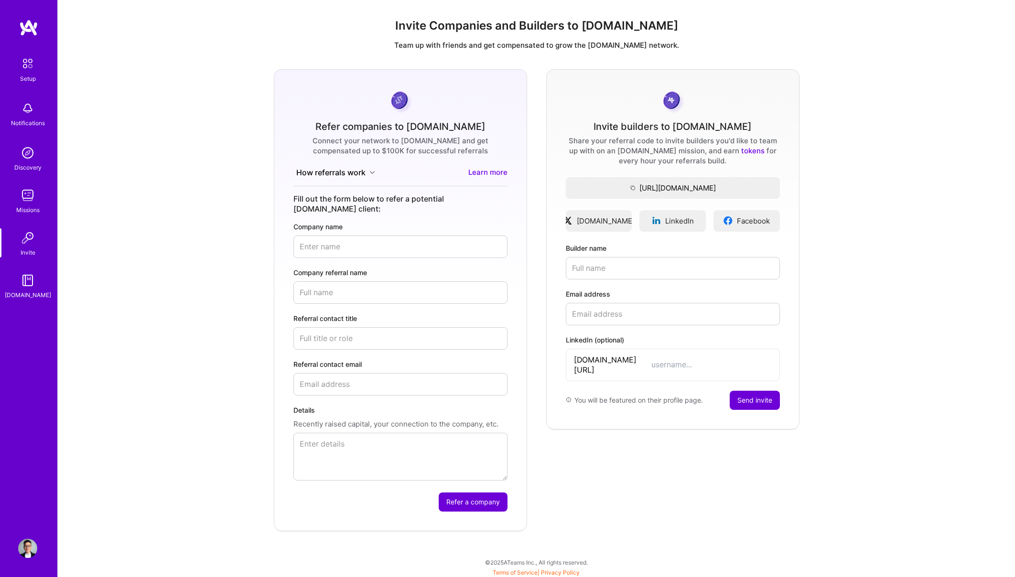
click at [26, 283] on img at bounding box center [27, 280] width 19 height 19
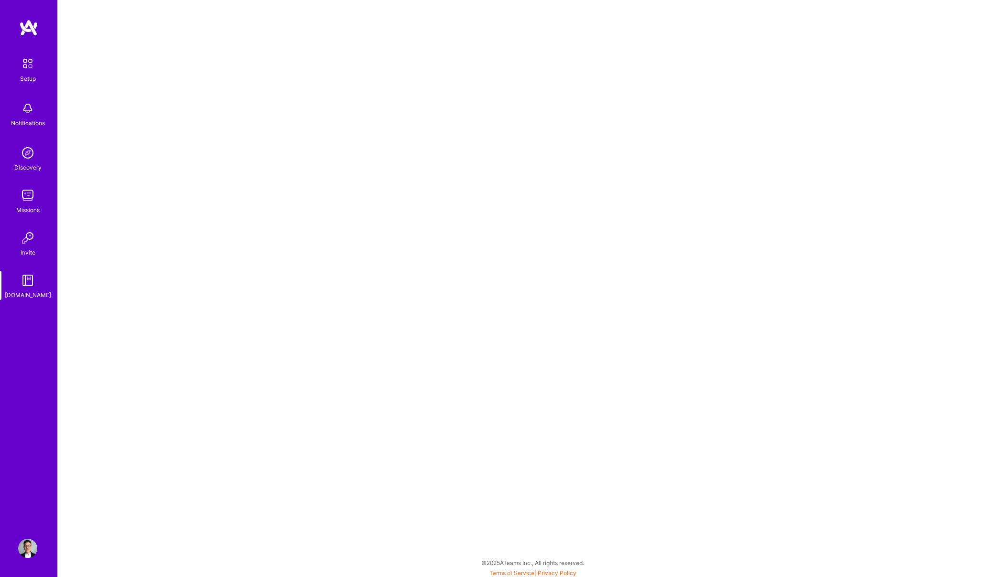
click at [27, 64] on img at bounding box center [28, 64] width 20 height 20
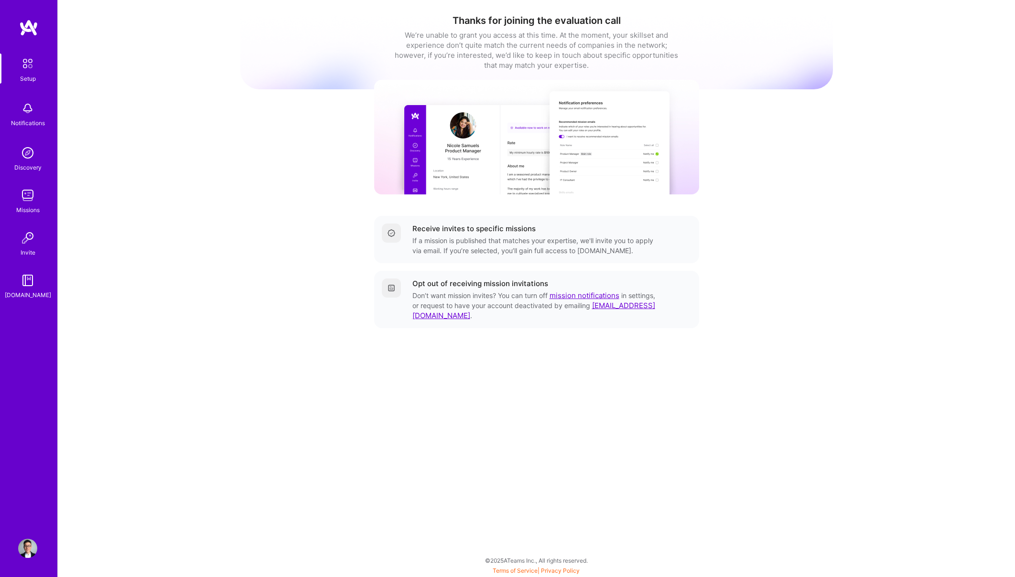
click at [463, 236] on div "If a mission is published that matches your expertise, we'll invite you to appl…" at bounding box center [535, 246] width 245 height 20
click at [456, 254] on div "If a mission is published that matches your expertise, we'll invite you to appl…" at bounding box center [535, 246] width 245 height 20
click at [453, 238] on div "If a mission is published that matches your expertise, we'll invite you to appl…" at bounding box center [535, 246] width 245 height 20
click at [26, 30] on img at bounding box center [28, 27] width 19 height 17
